Goal: Information Seeking & Learning: Learn about a topic

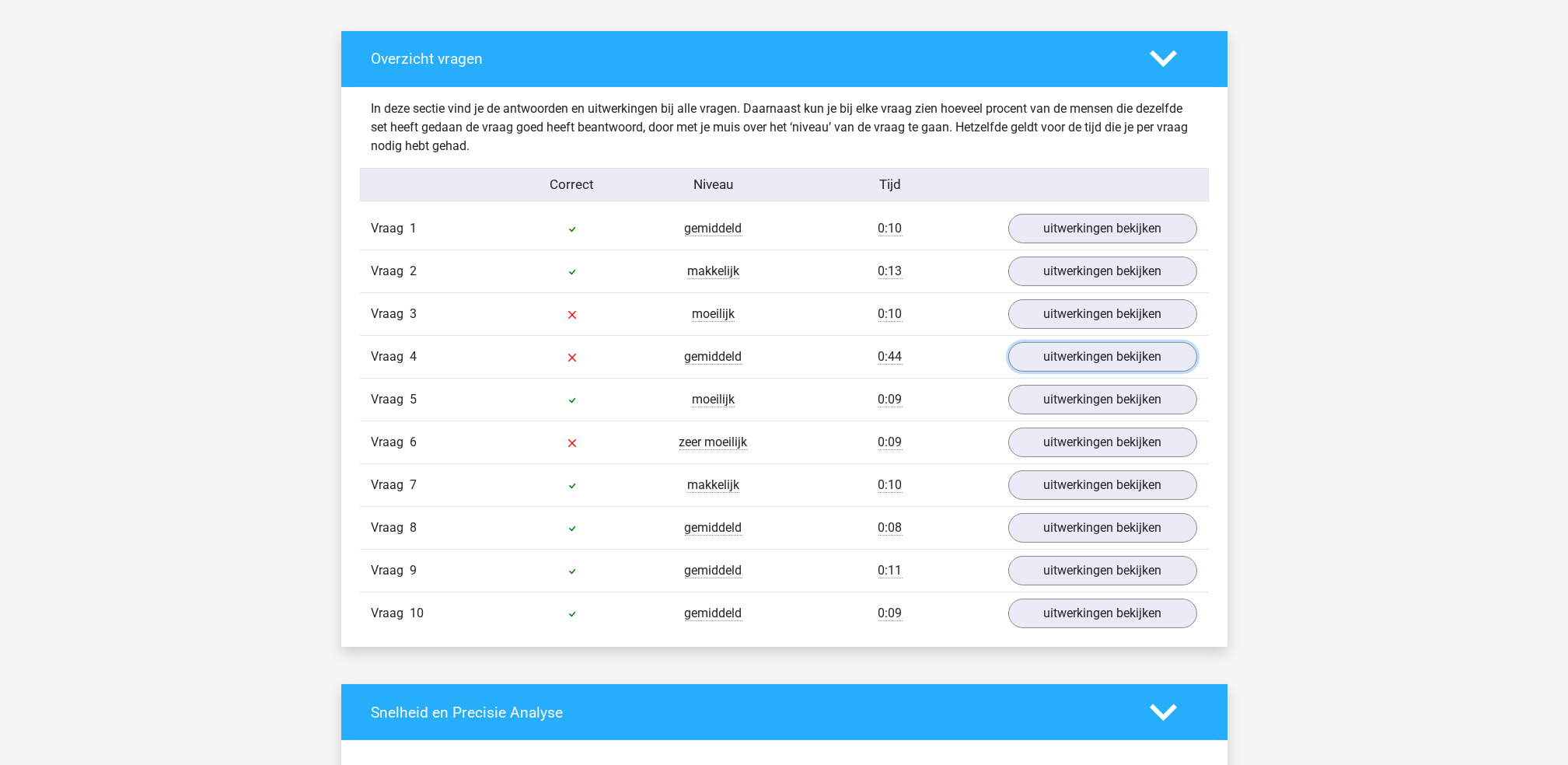
scroll to position [852, 0]
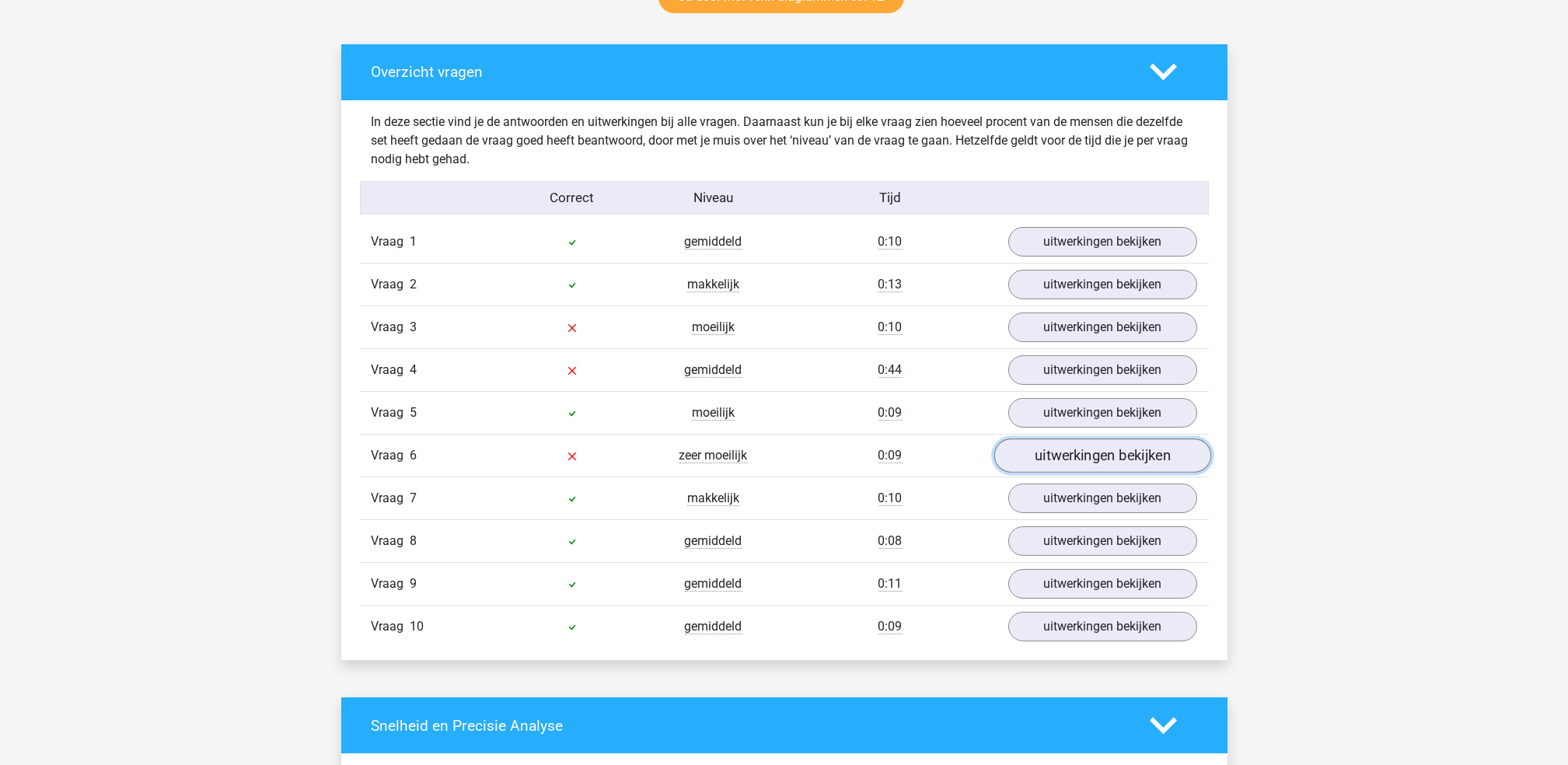
click at [1085, 448] on link "uitwerkingen bekijken" at bounding box center [1102, 456] width 217 height 34
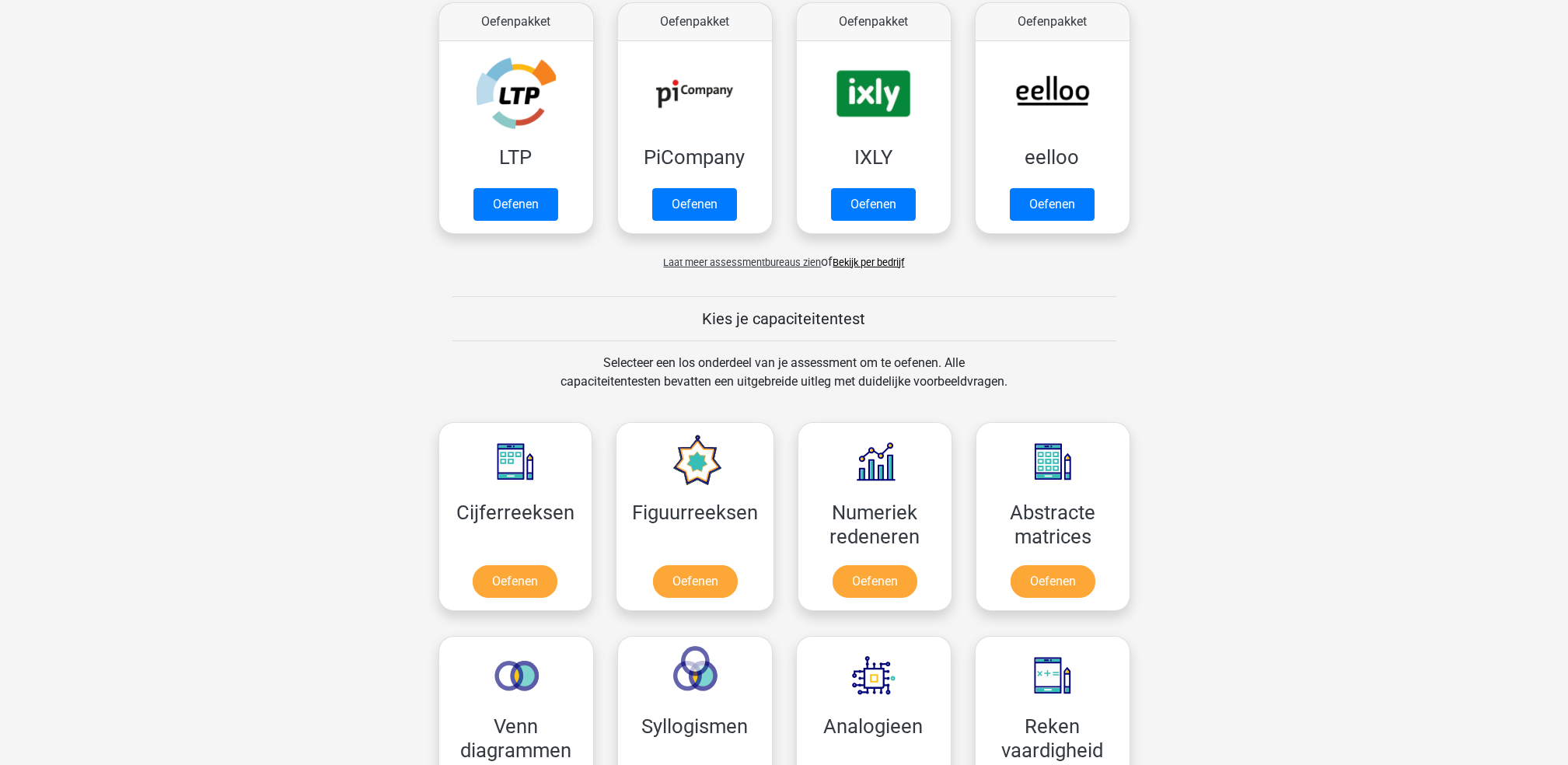
scroll to position [622, 0]
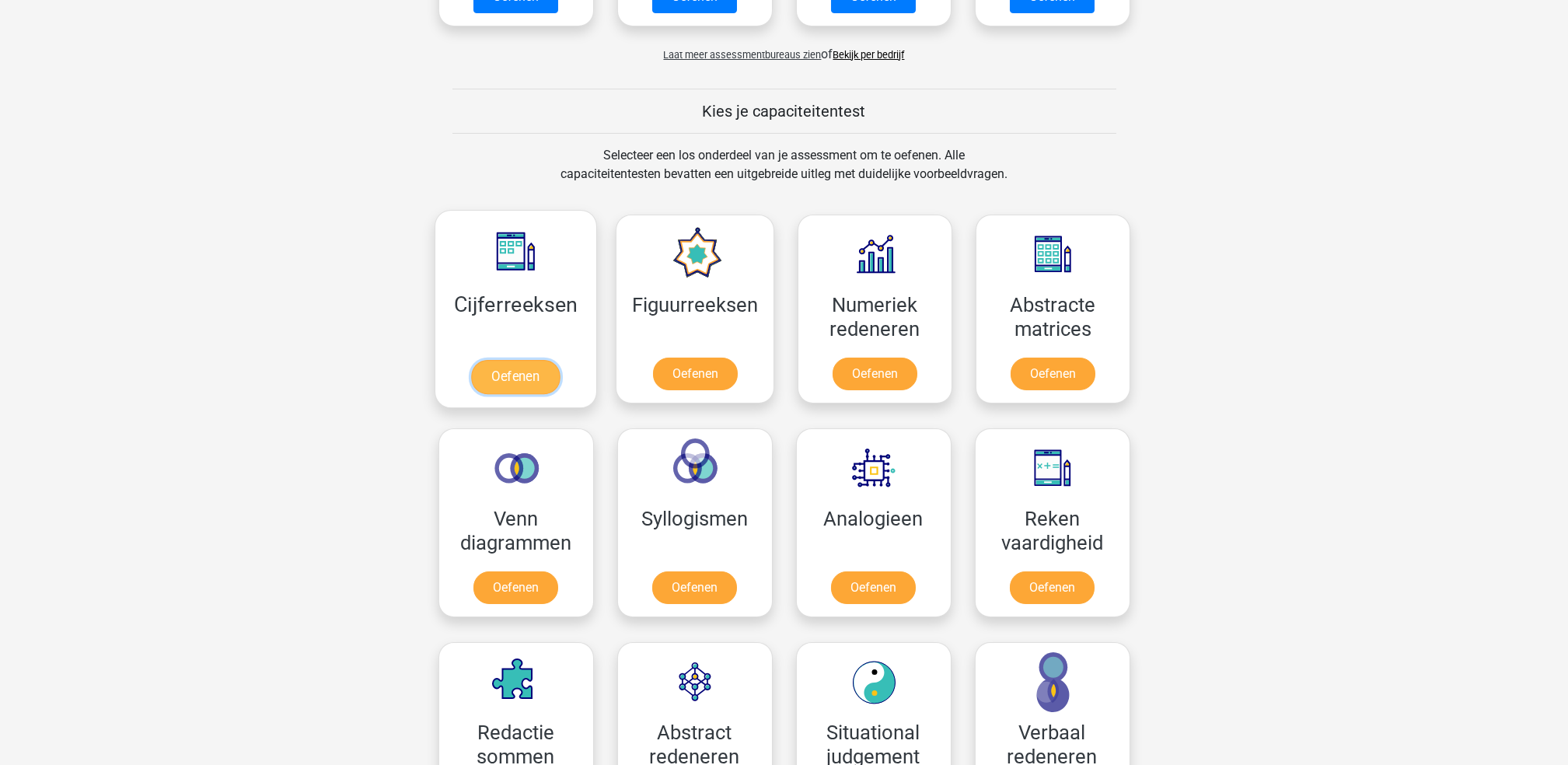
click at [538, 360] on link "Oefenen" at bounding box center [515, 377] width 88 height 34
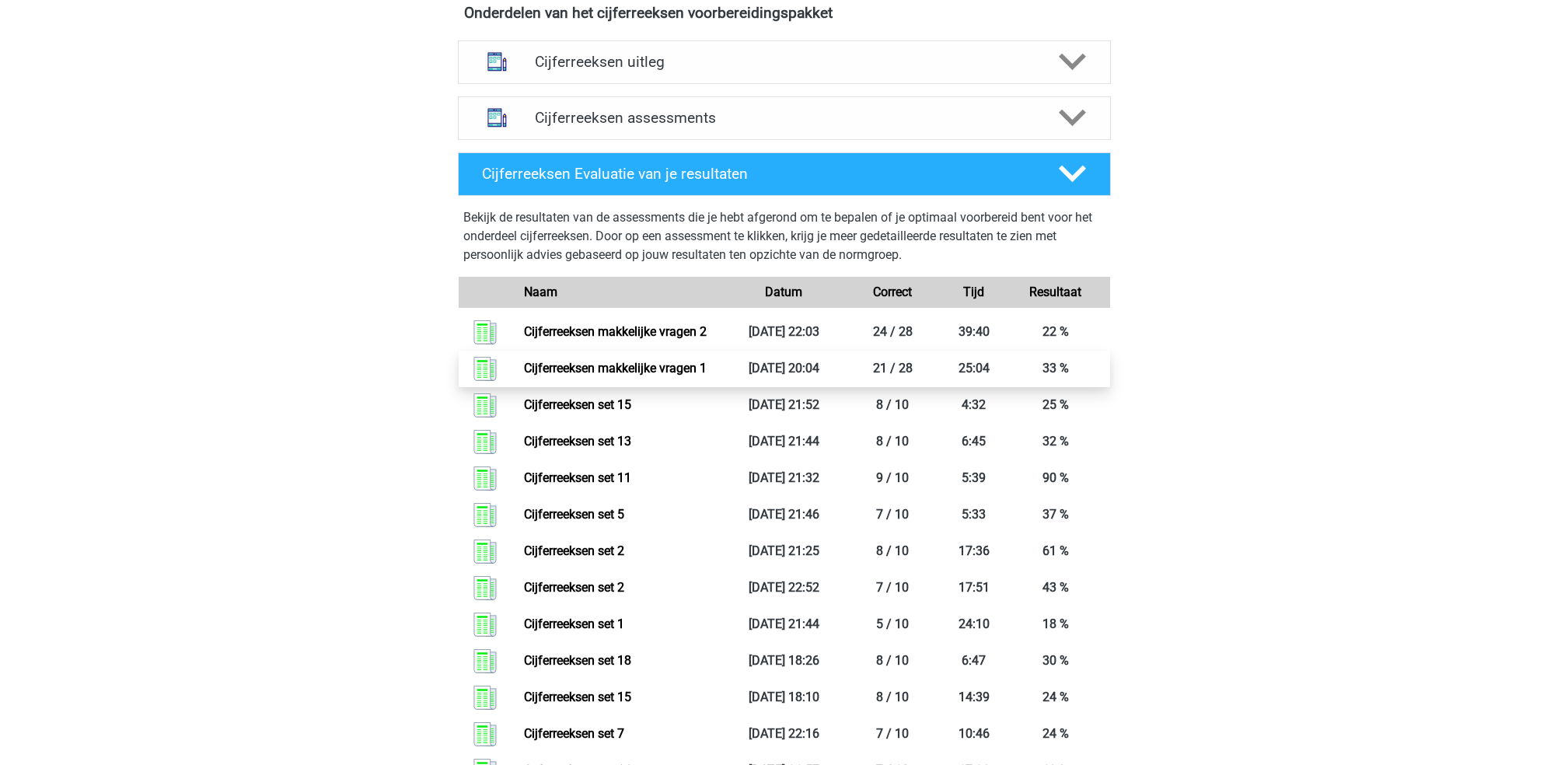
scroll to position [518, 0]
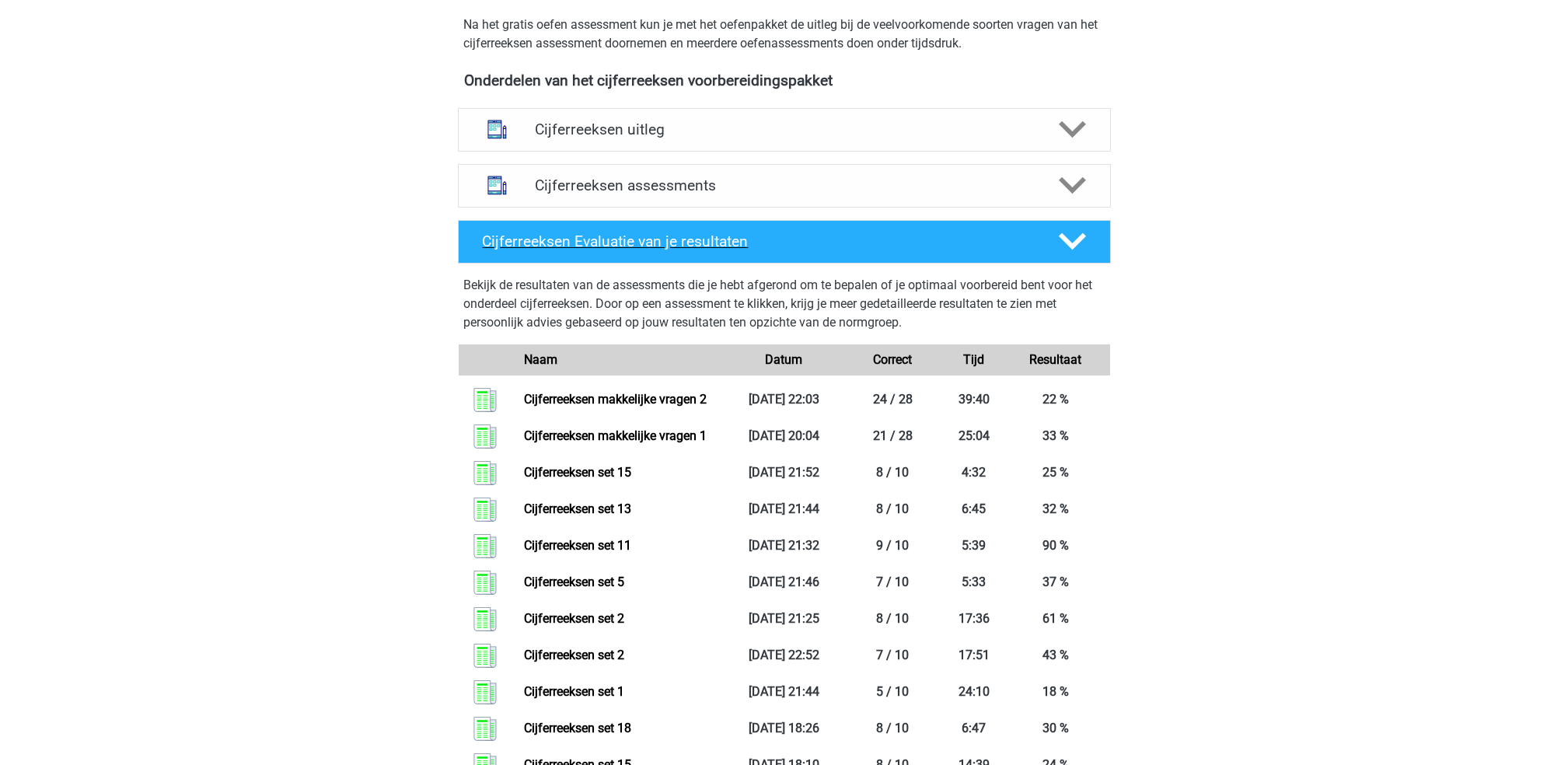
click at [854, 250] on h4 "Cijferreeksen Evaluatie van je resultaten" at bounding box center [758, 241] width 551 height 18
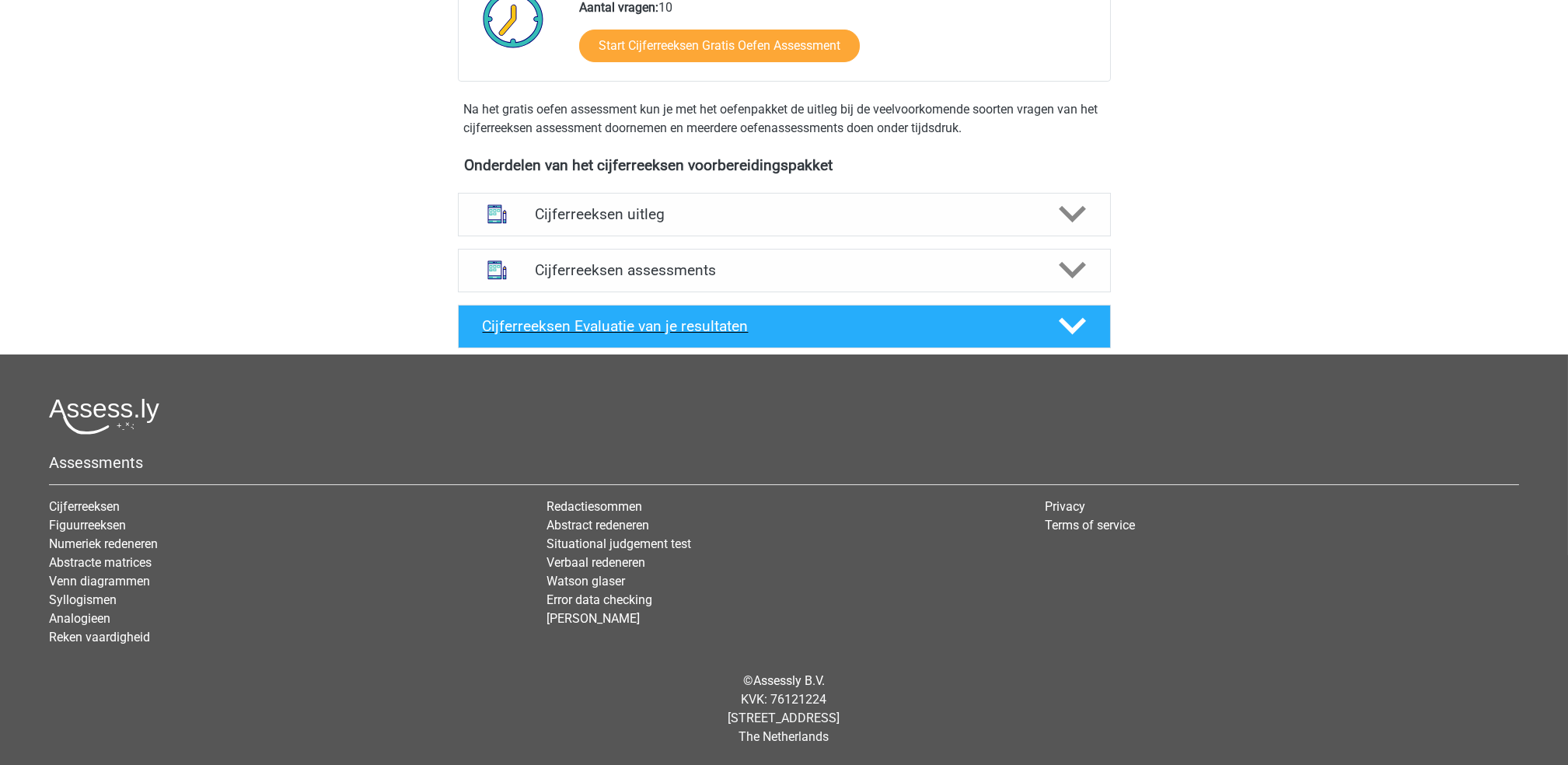
scroll to position [451, 0]
click at [854, 268] on h4 "Cijferreeksen assessments" at bounding box center [784, 270] width 499 height 18
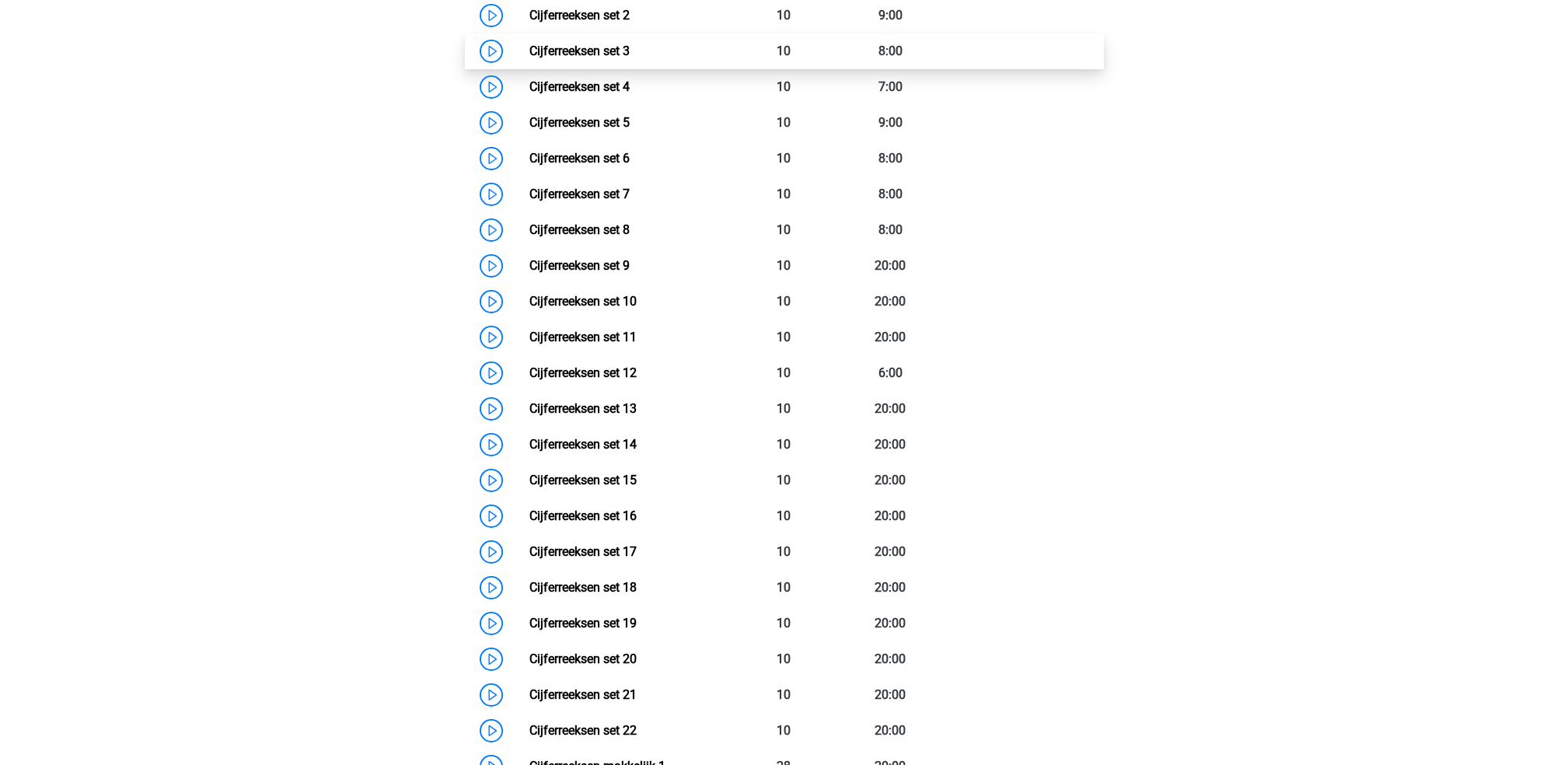
scroll to position [865, 0]
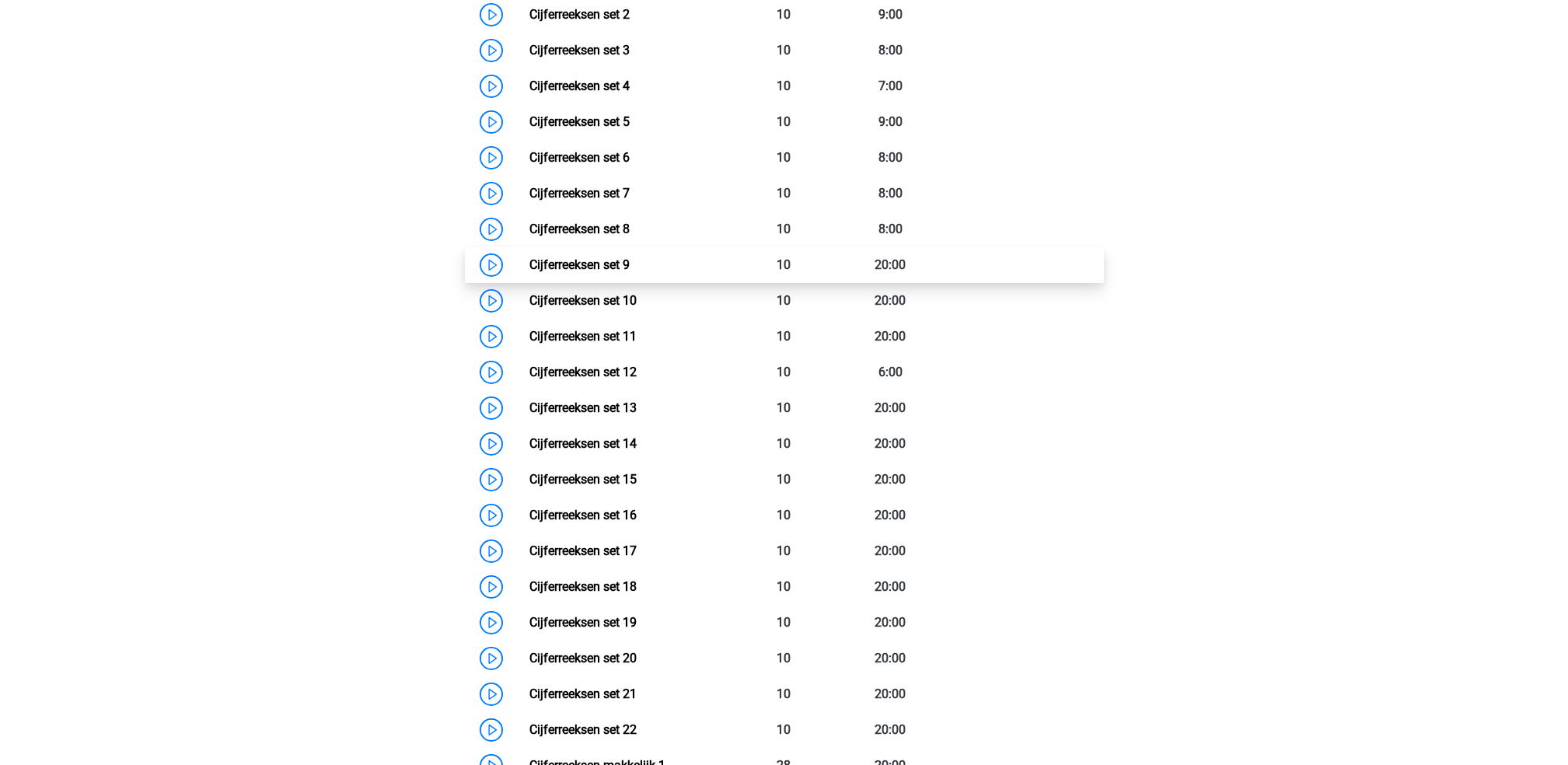
click at [630, 272] on link "Cijferreeksen set 9" at bounding box center [579, 264] width 100 height 15
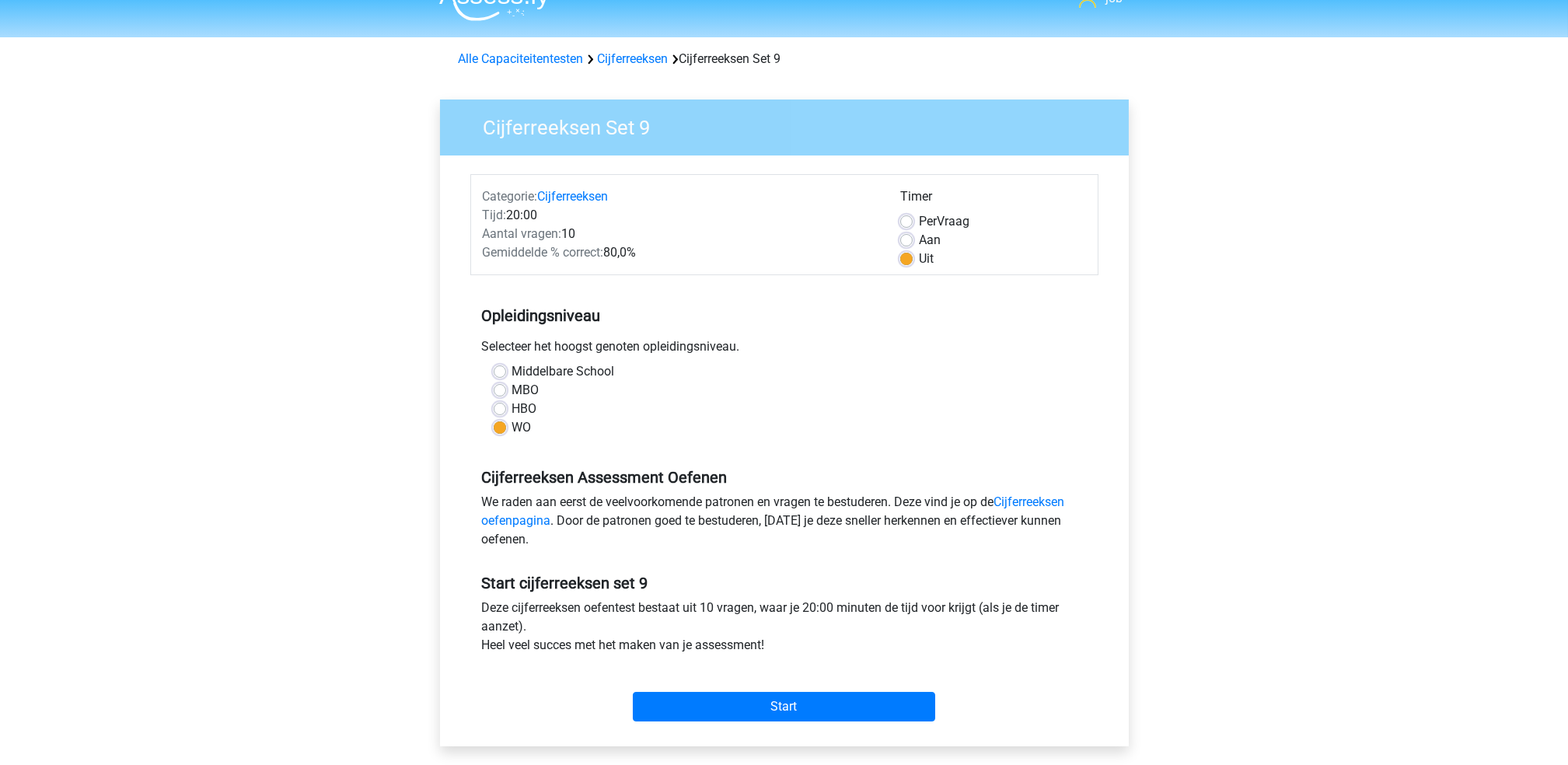
scroll to position [103, 0]
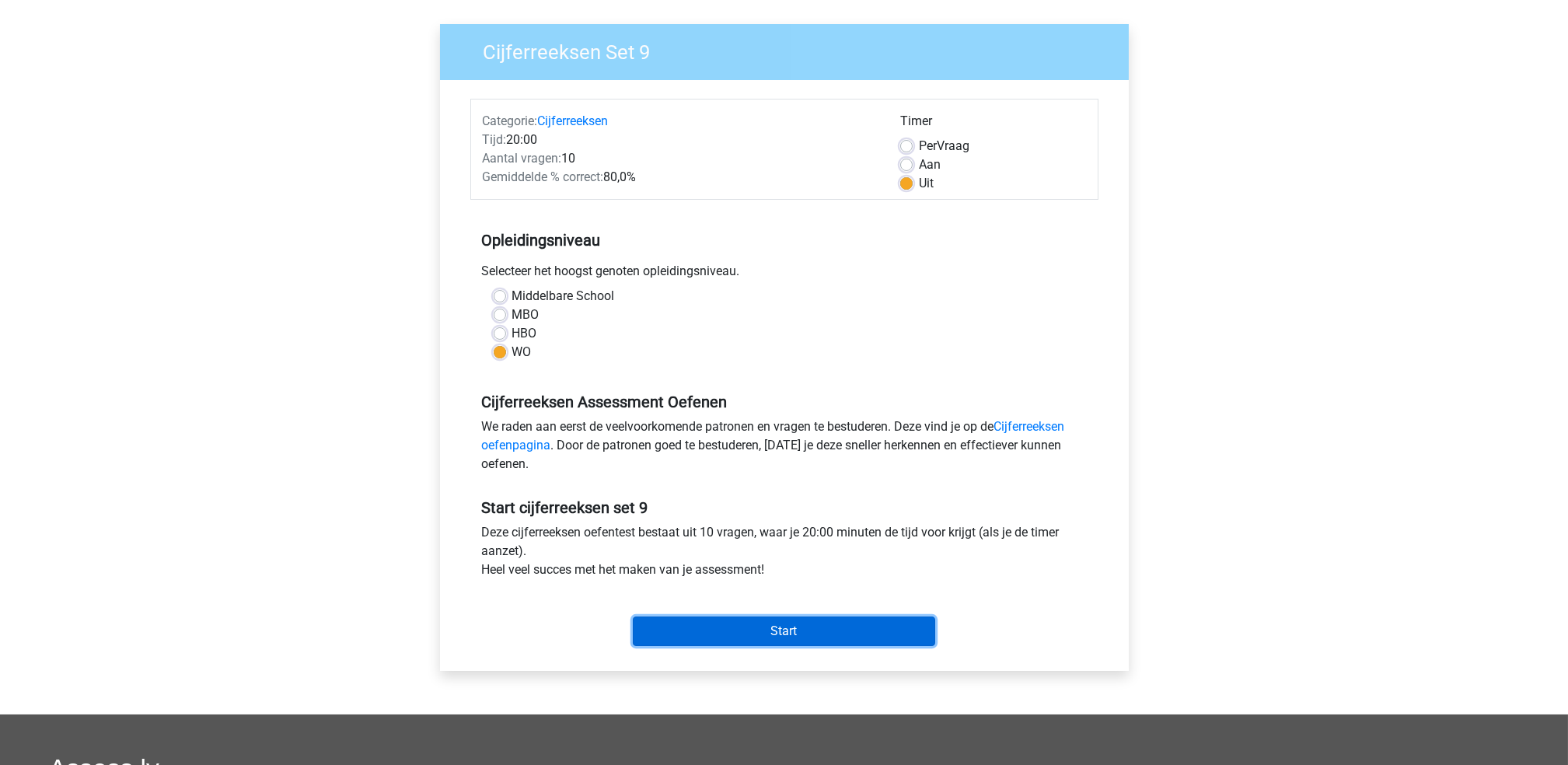
click at [785, 635] on input "Start" at bounding box center [784, 631] width 302 height 30
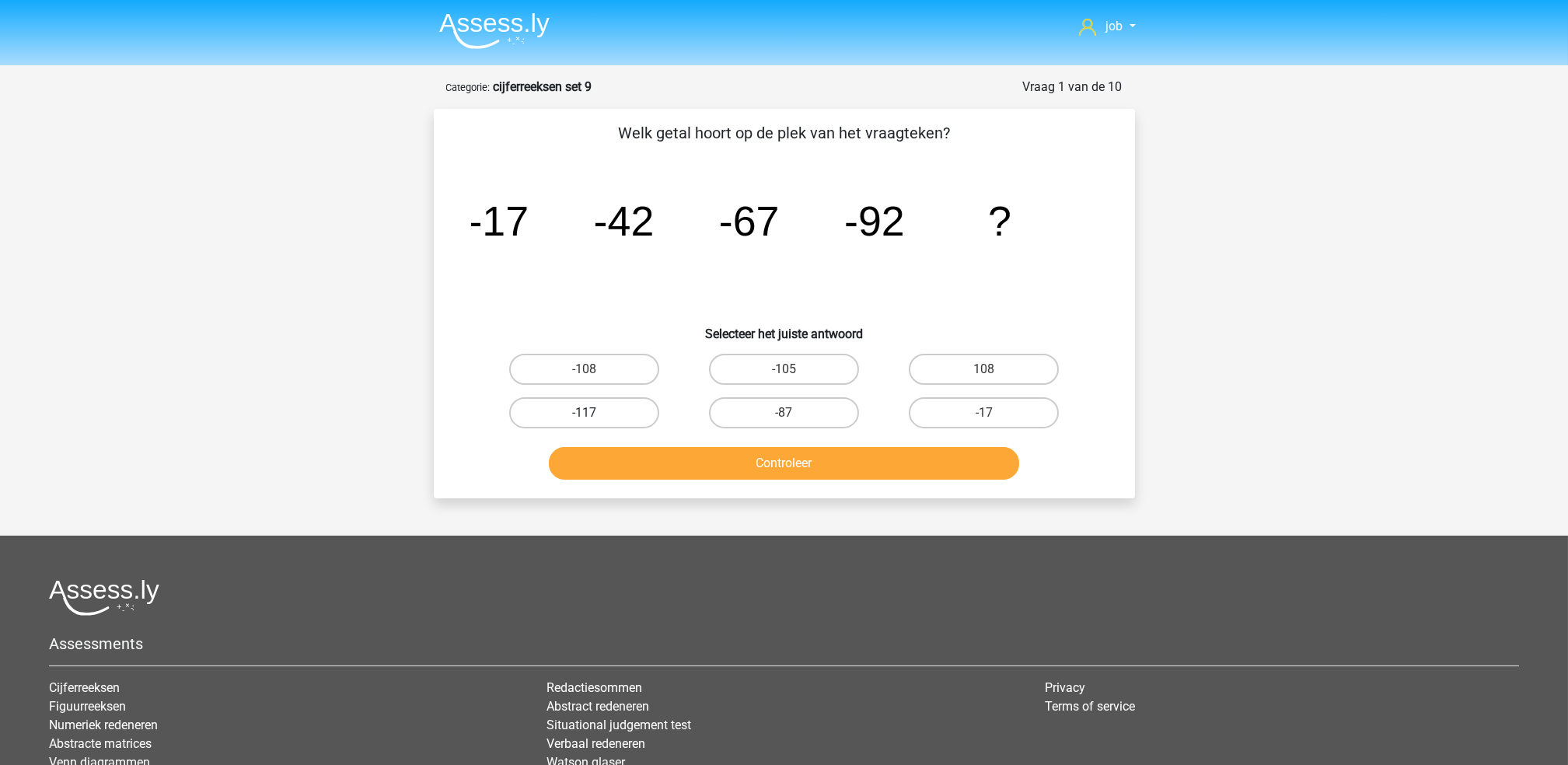
click at [570, 422] on label "-117" at bounding box center [584, 413] width 150 height 31
click at [584, 422] on input "-117" at bounding box center [588, 417] width 10 height 10
radio input "true"
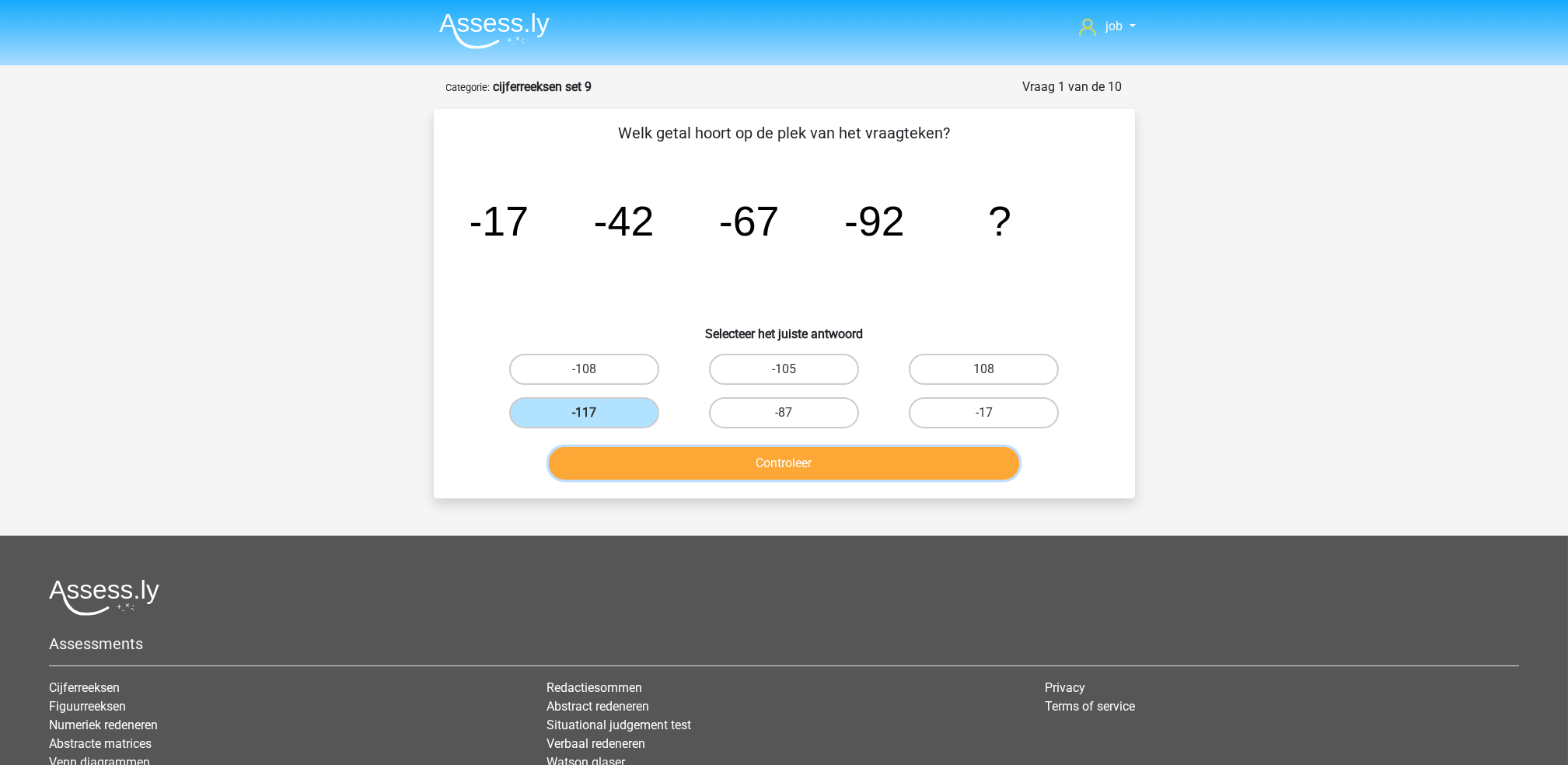
click at [598, 456] on button "Controleer" at bounding box center [784, 463] width 470 height 33
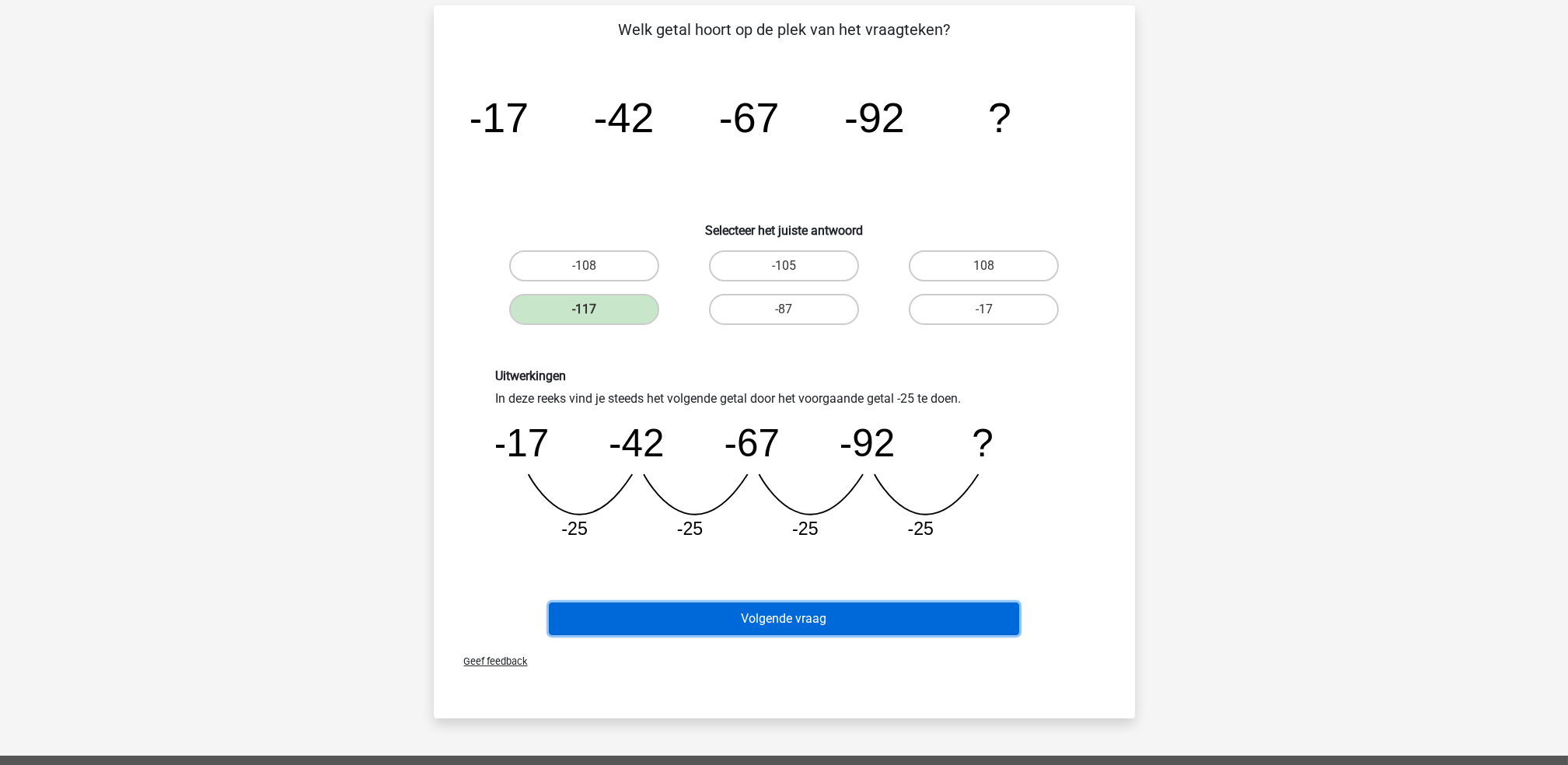
click at [816, 617] on button "Volgende vraag" at bounding box center [784, 619] width 470 height 33
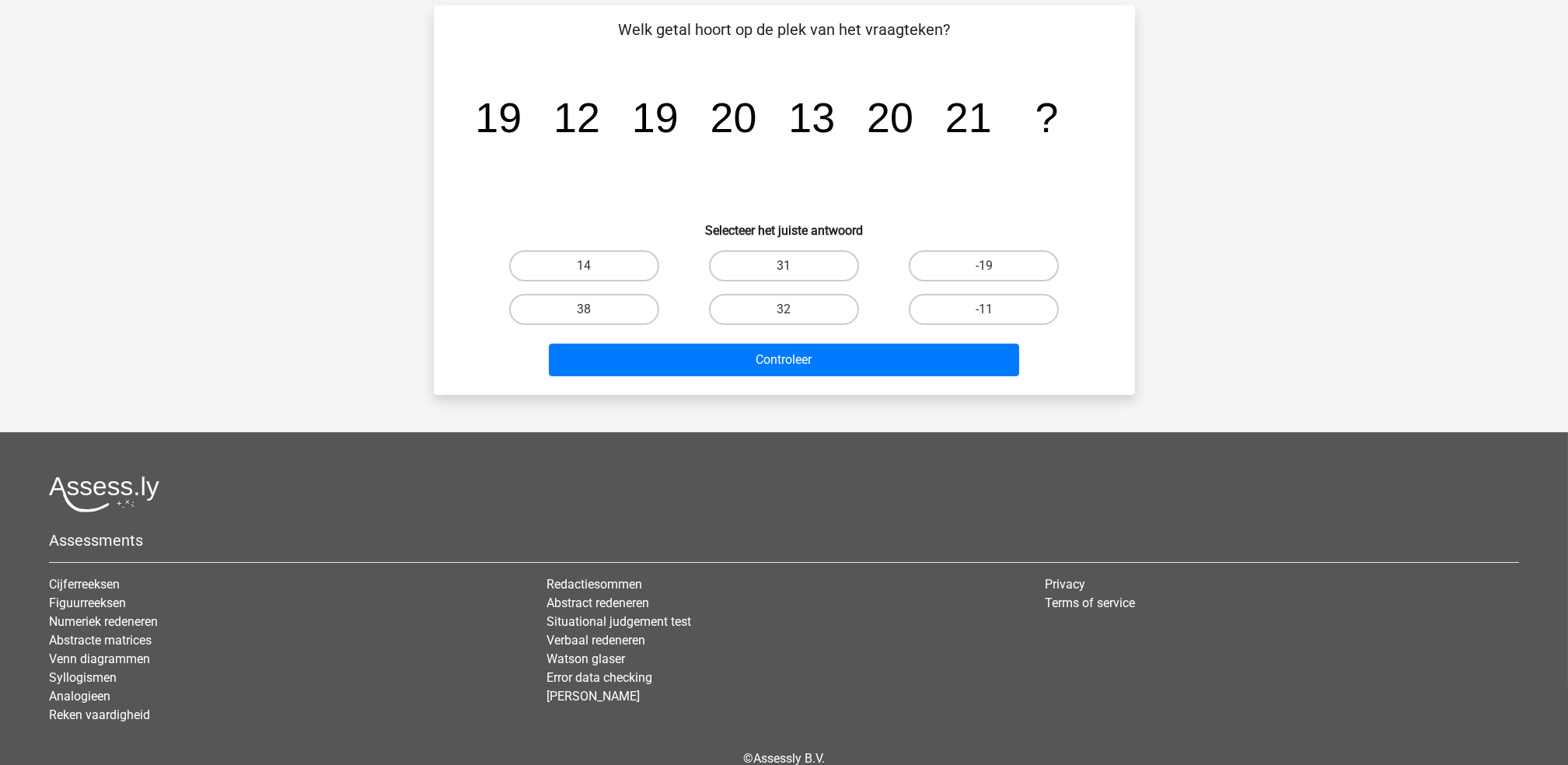
scroll to position [77, 0]
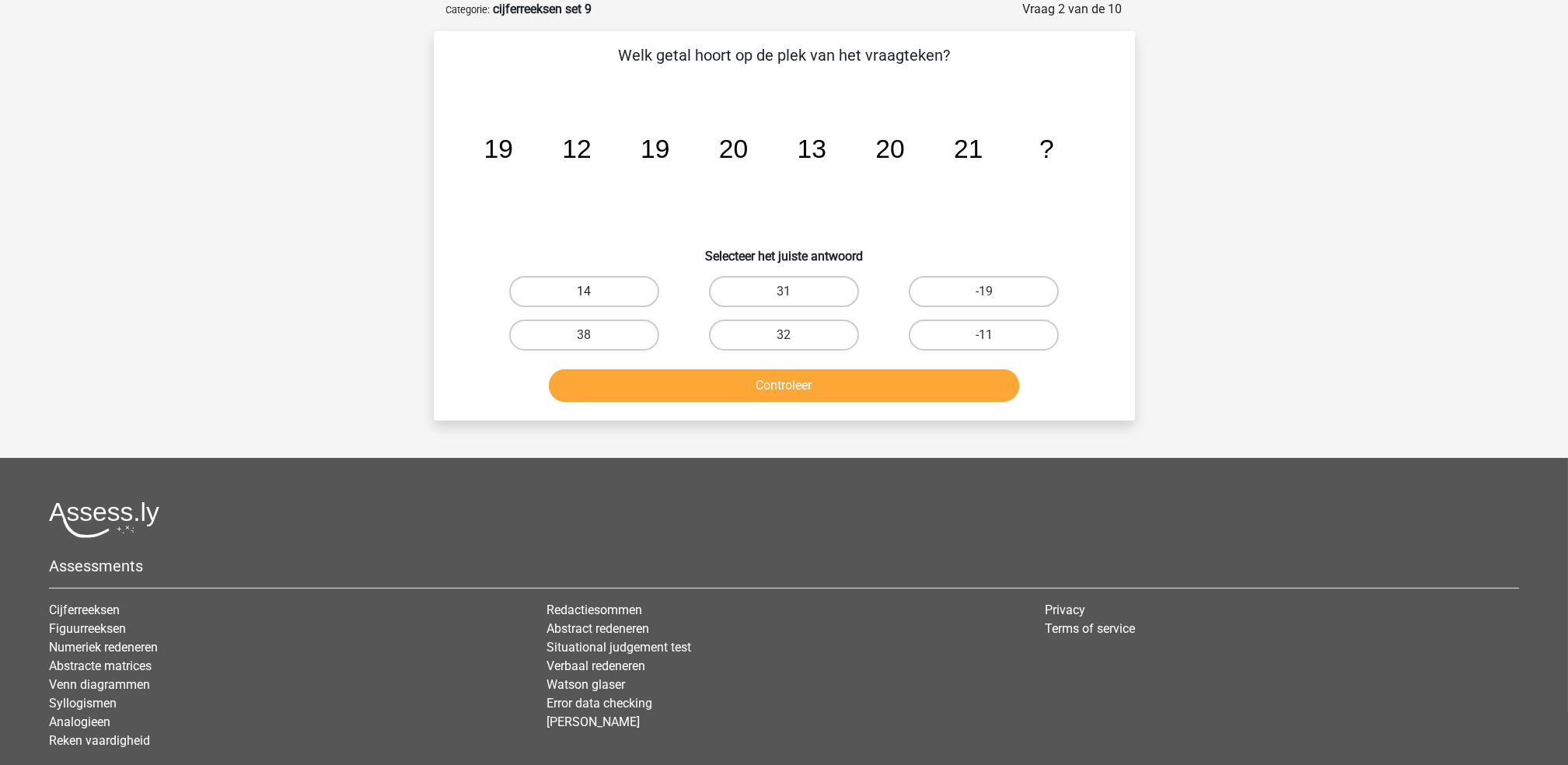
click at [627, 295] on label "14" at bounding box center [584, 291] width 150 height 31
click at [594, 295] on input "14" at bounding box center [588, 296] width 10 height 10
radio input "true"
click at [705, 363] on div "Controleer" at bounding box center [784, 383] width 652 height 52
click at [705, 381] on button "Controleer" at bounding box center [784, 386] width 470 height 33
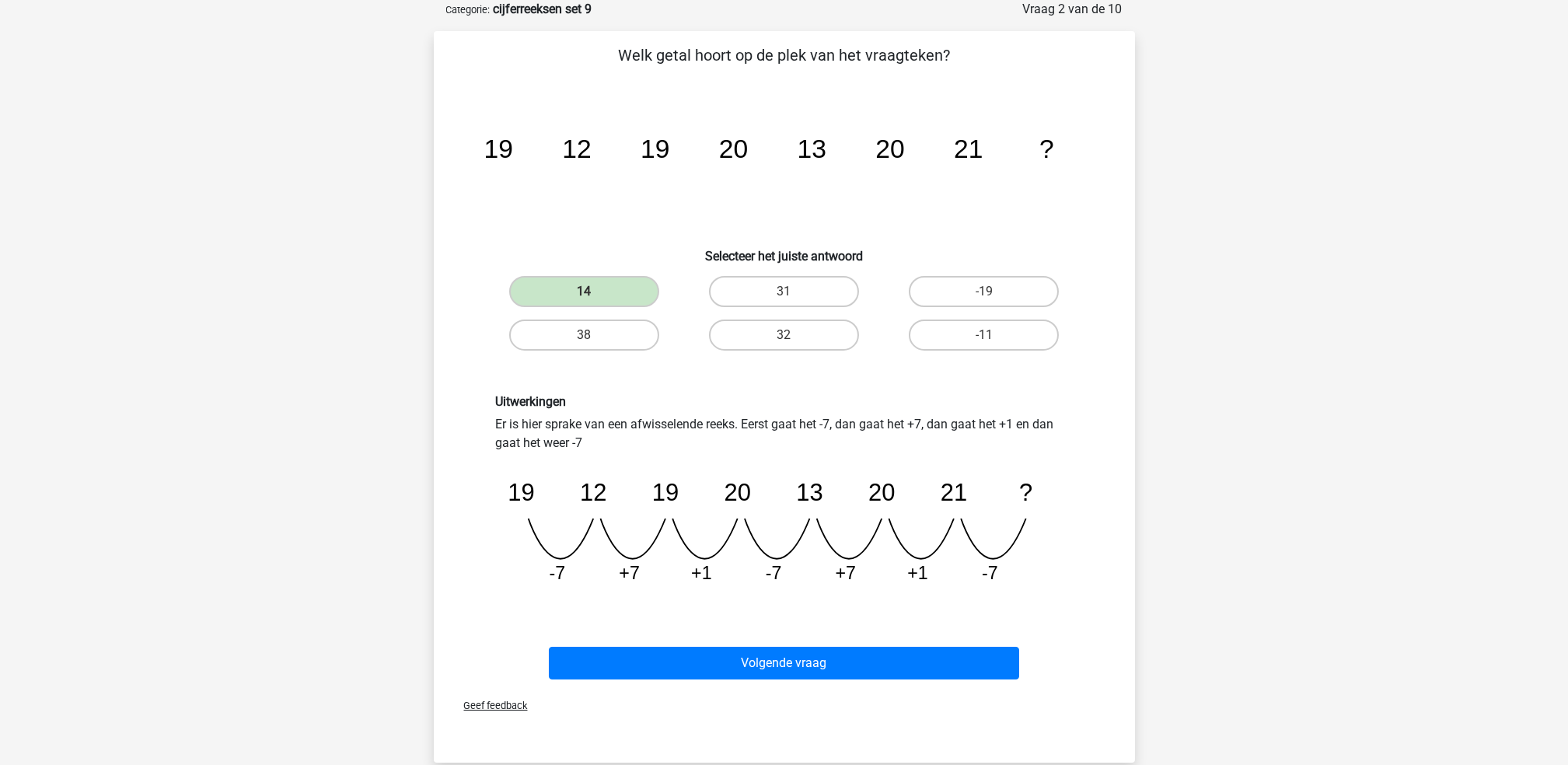
scroll to position [520, 0]
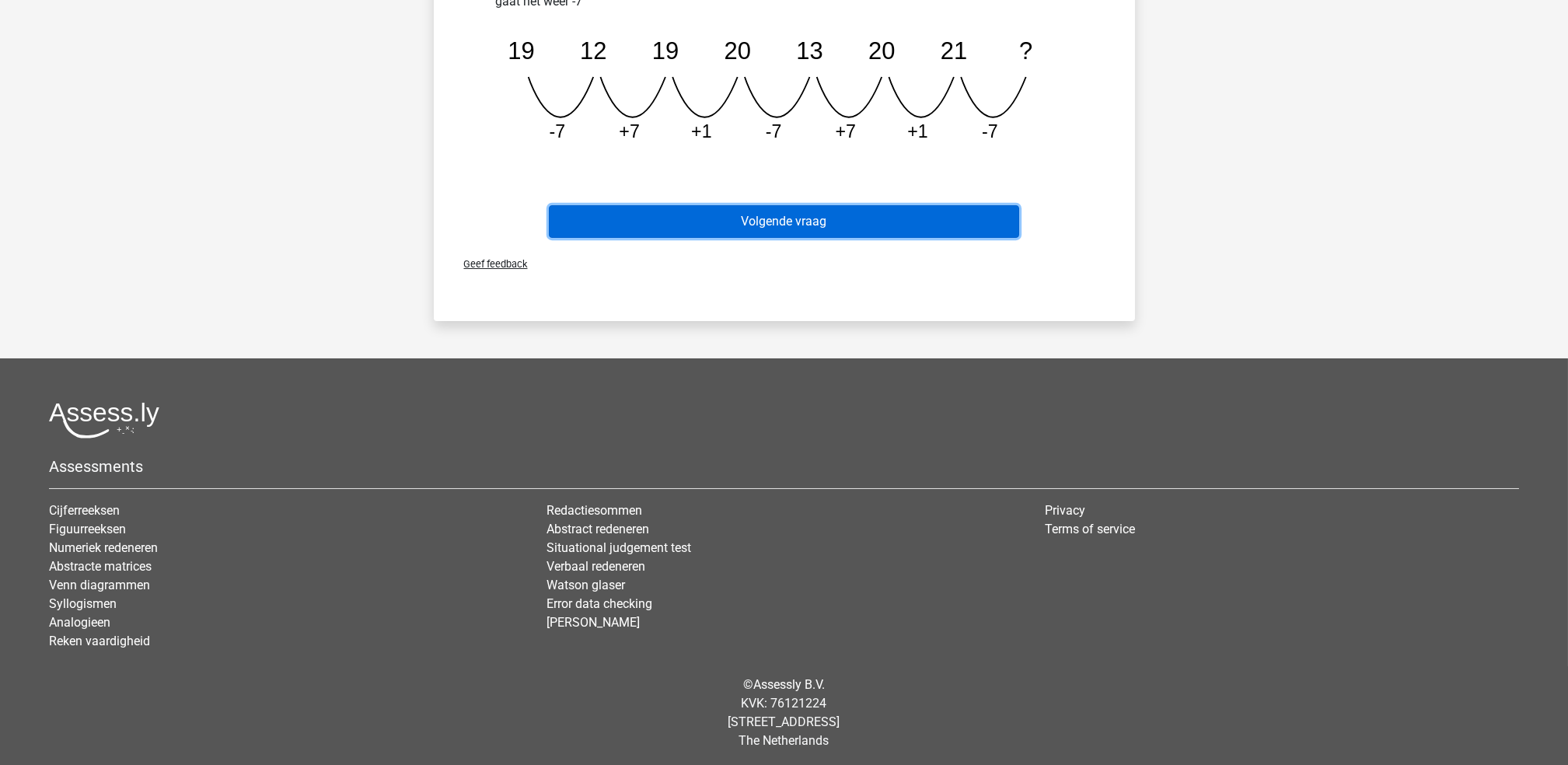
click at [806, 213] on button "Volgende vraag" at bounding box center [784, 222] width 470 height 33
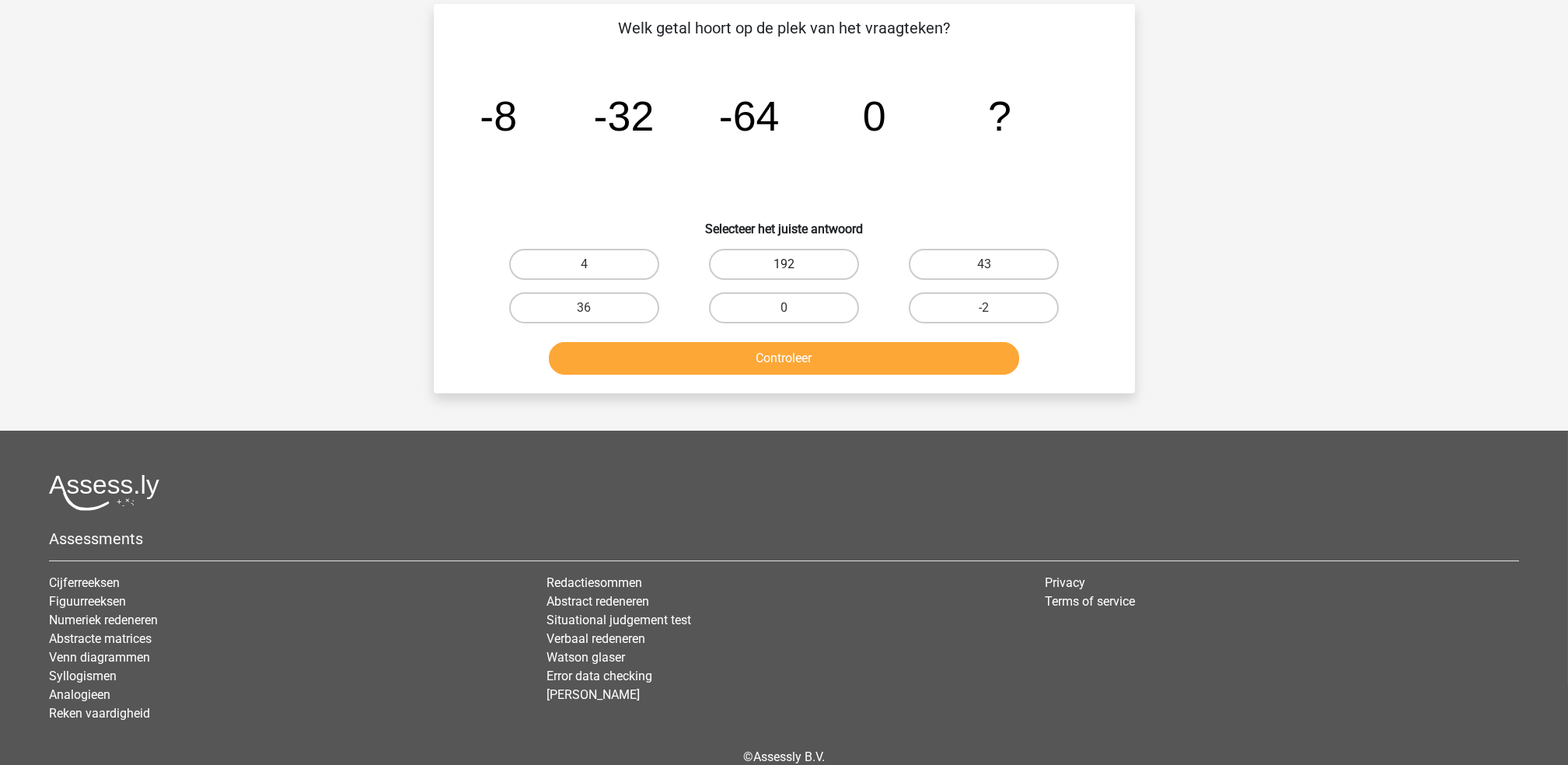
scroll to position [77, 0]
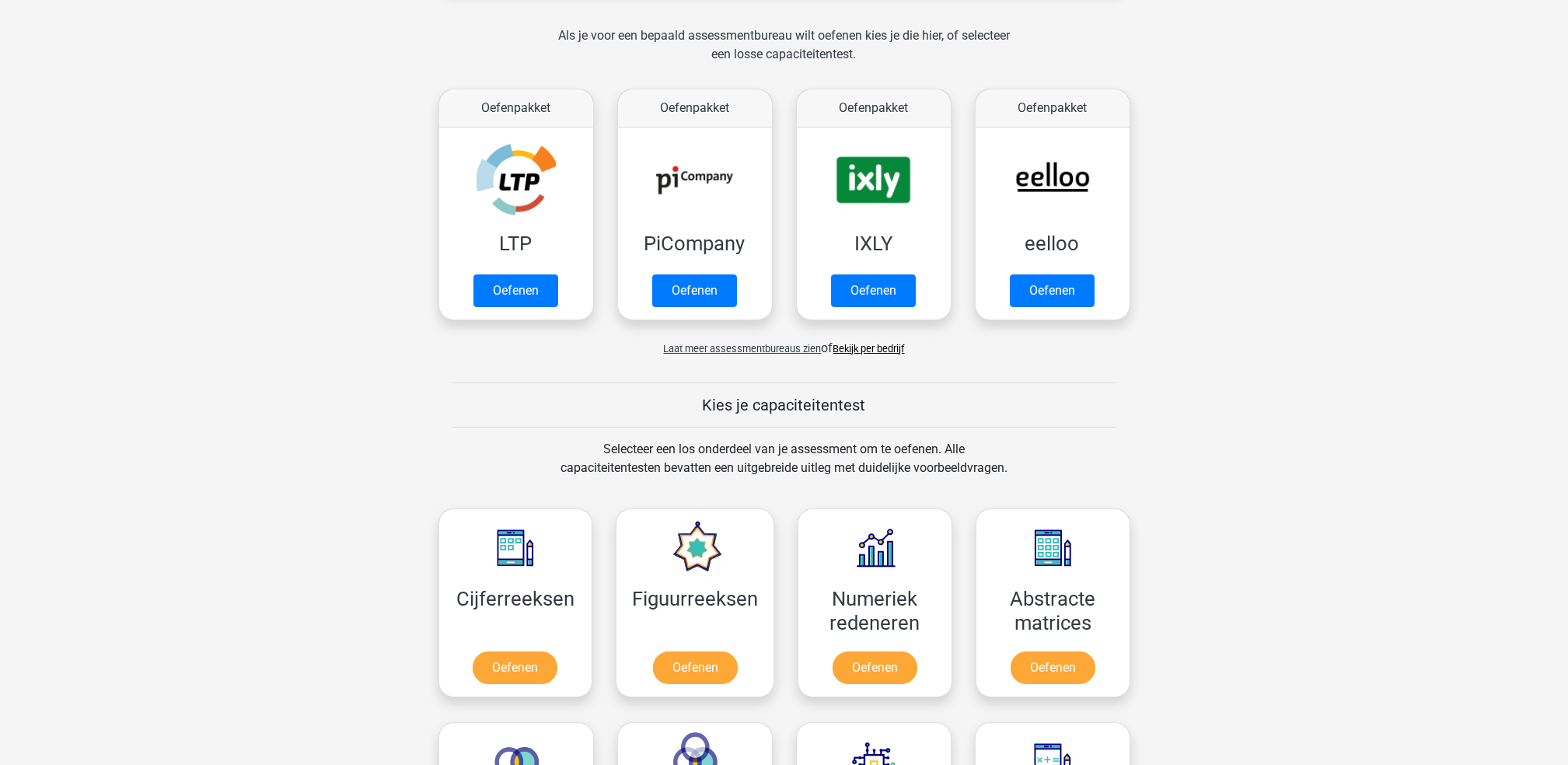
scroll to position [518, 0]
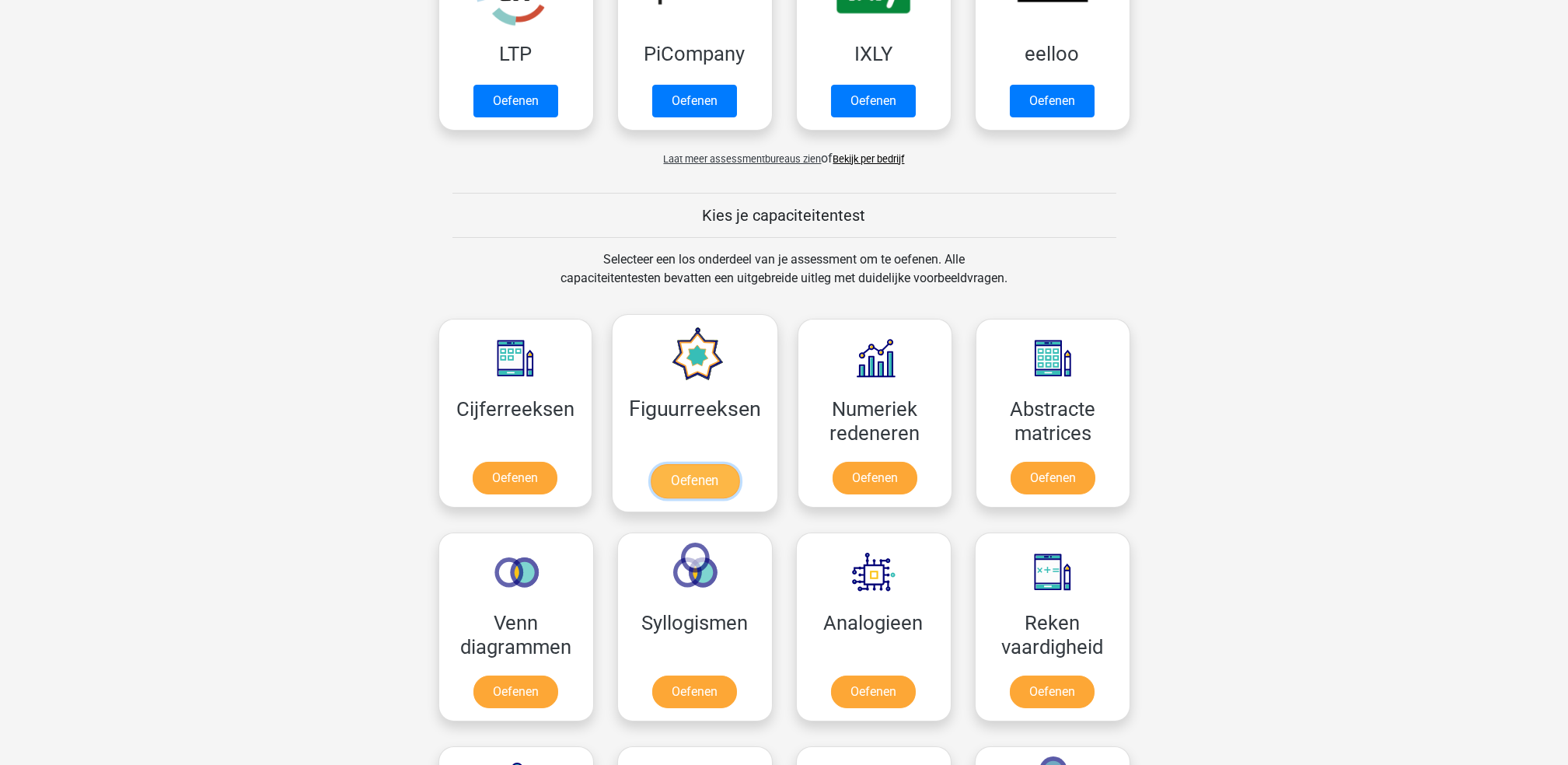
click at [724, 464] on link "Oefenen" at bounding box center [695, 481] width 88 height 34
click at [559, 464] on link "Oefenen" at bounding box center [515, 481] width 88 height 34
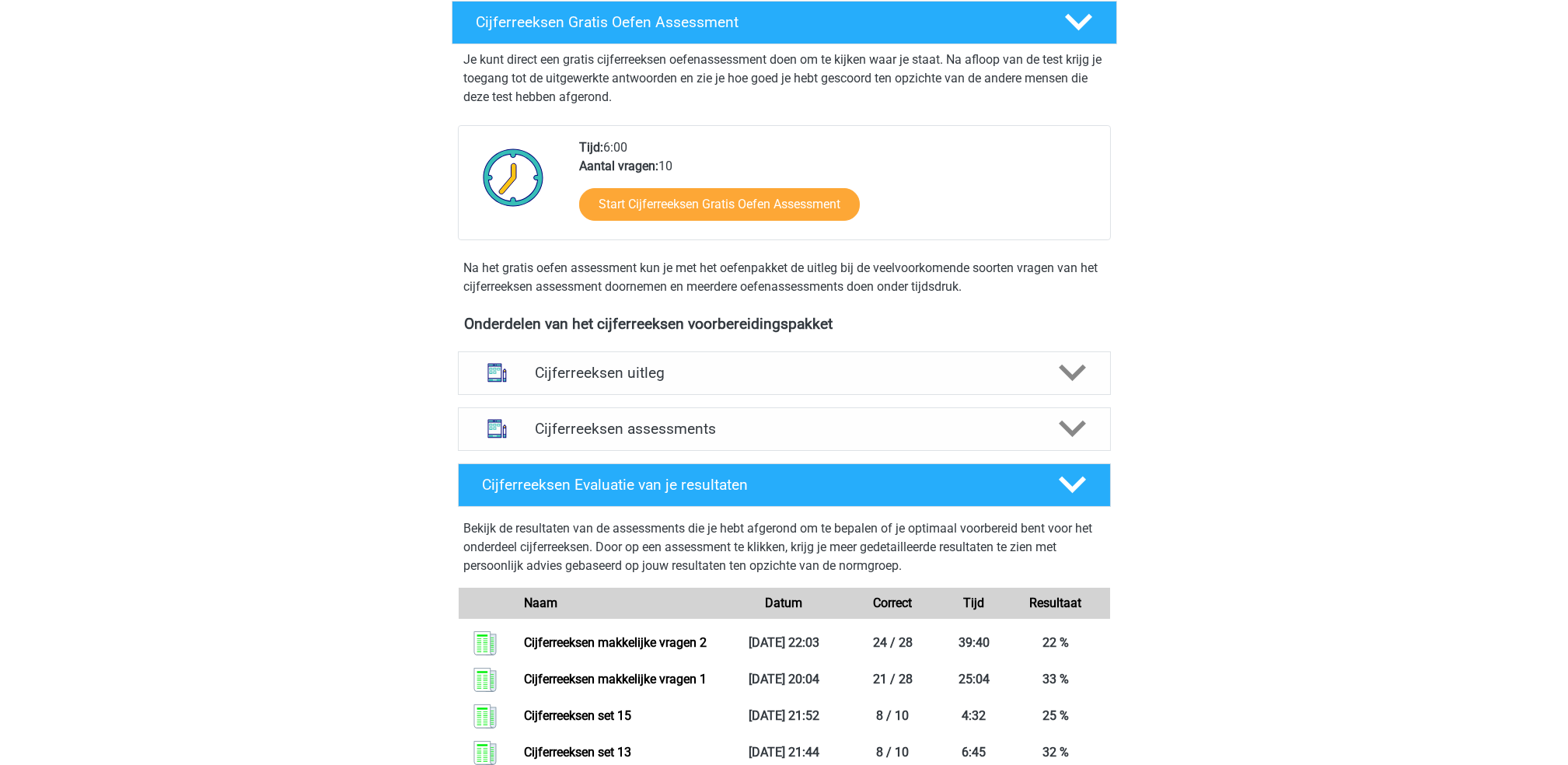
scroll to position [311, 0]
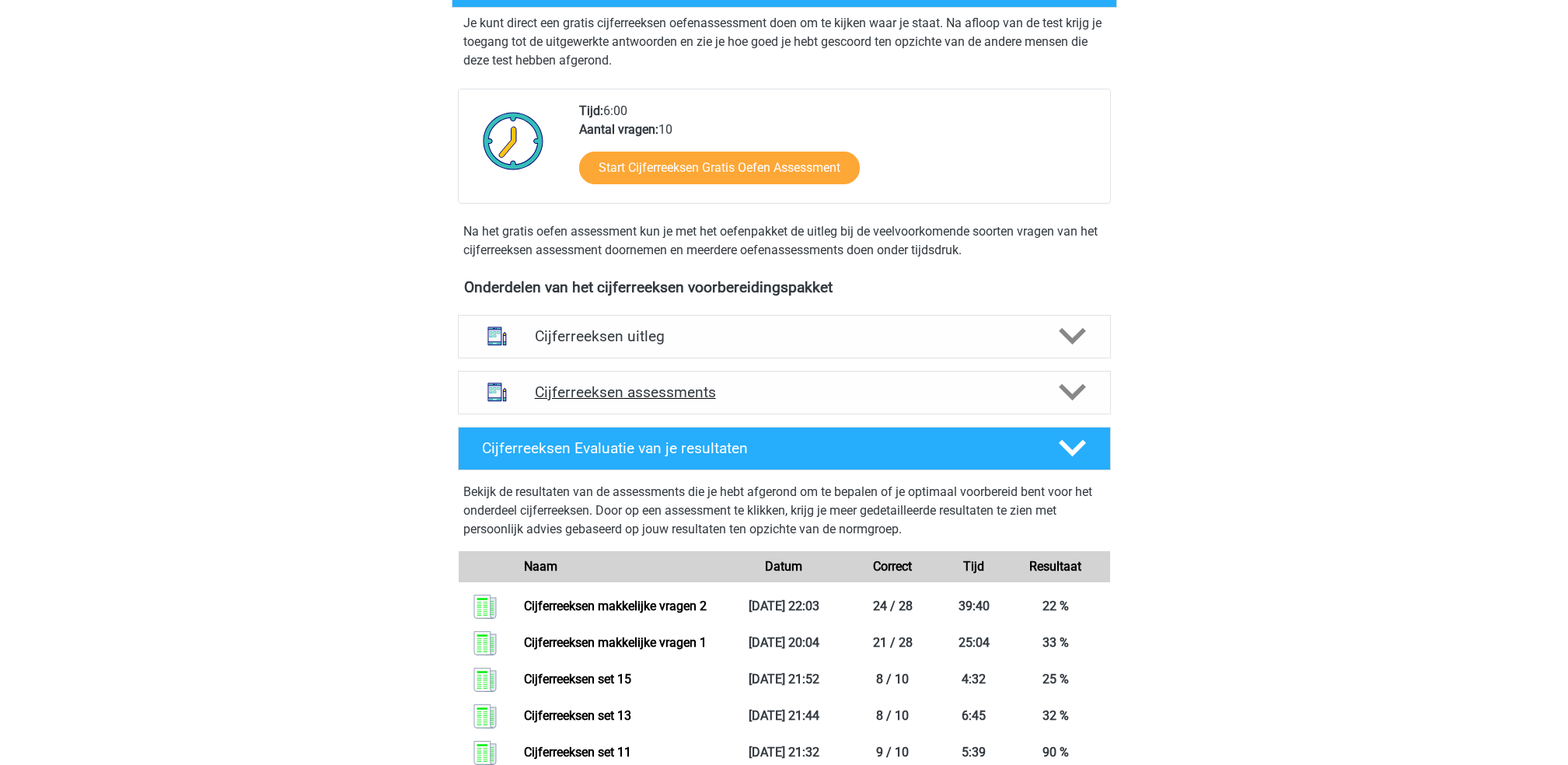
click at [752, 401] on h4 "Cijferreeksen assessments" at bounding box center [784, 391] width 499 height 18
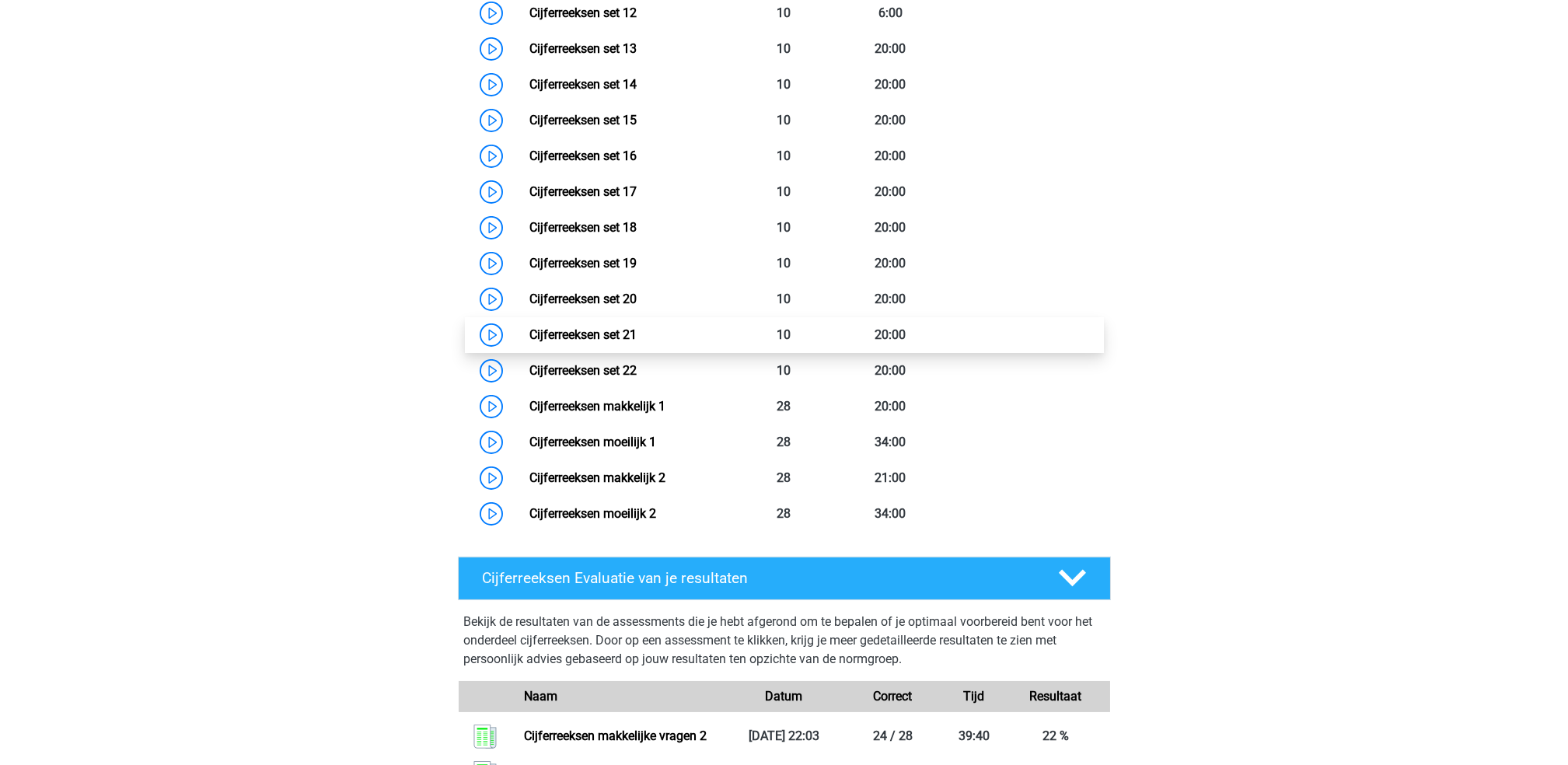
scroll to position [1244, 0]
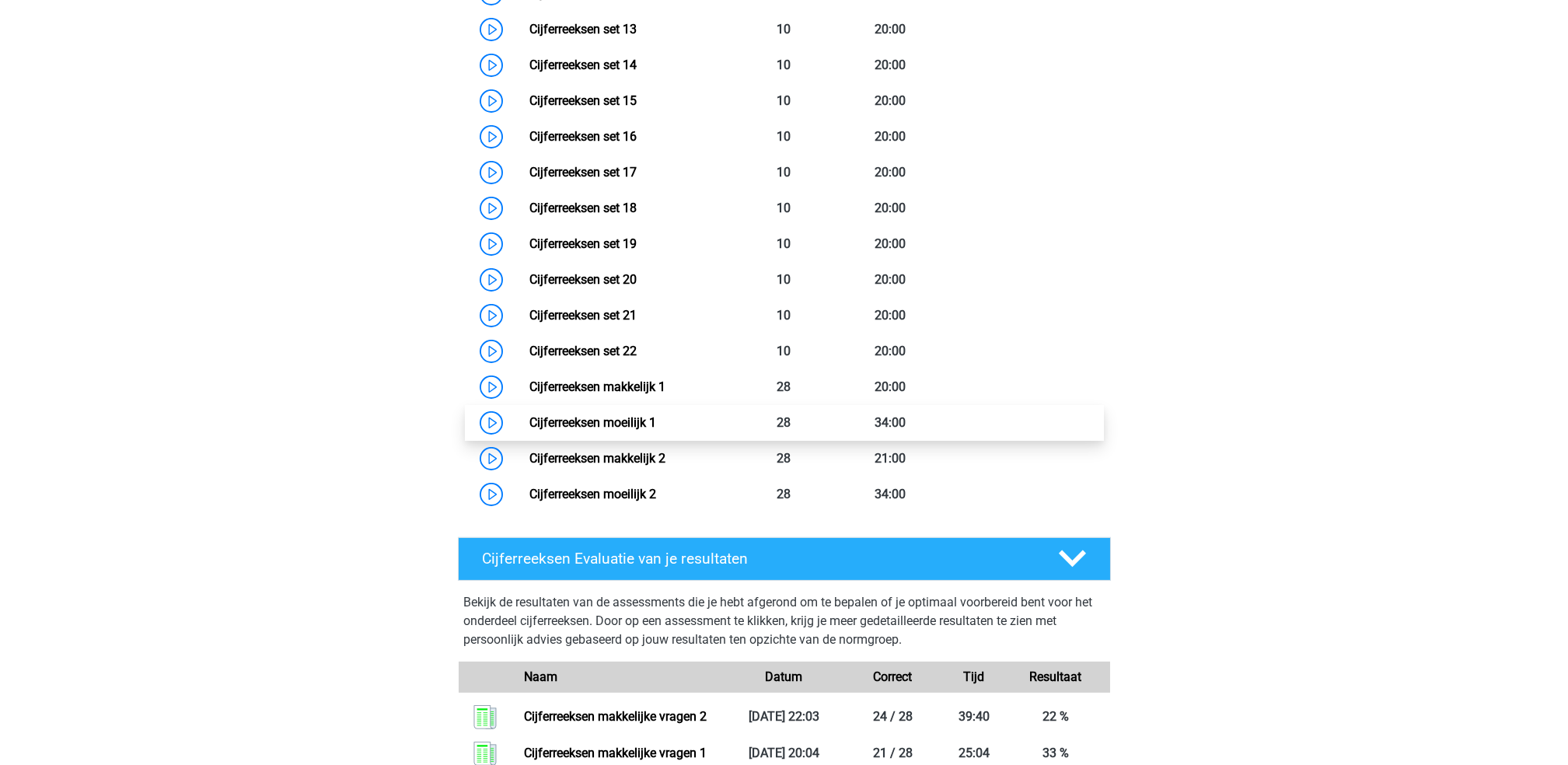
click at [656, 430] on link "Cijferreeksen moeilijk 1" at bounding box center [592, 422] width 127 height 15
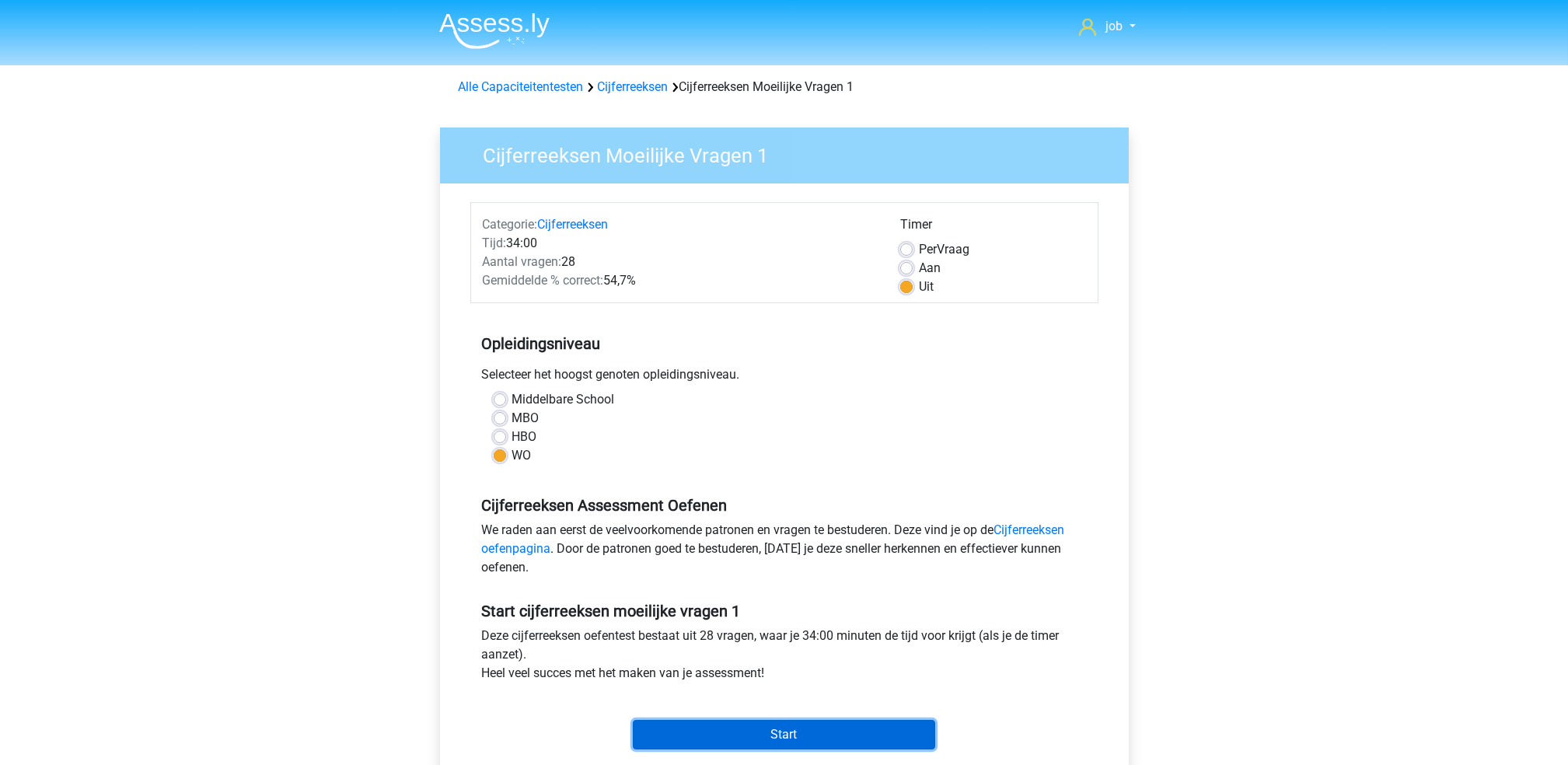
click at [784, 729] on input "Start" at bounding box center [784, 735] width 302 height 30
